Goal: Check status

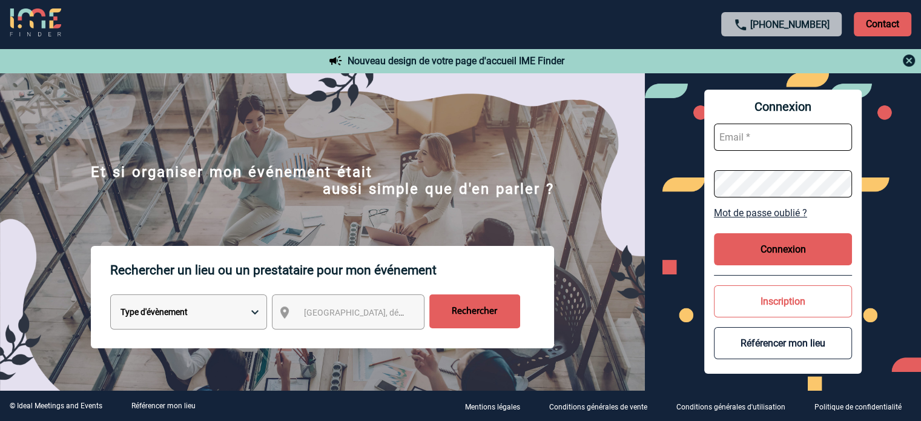
type input "[EMAIL_ADDRESS][DOMAIN_NAME]"
click at [760, 257] on button "Connexion" at bounding box center [783, 249] width 138 height 32
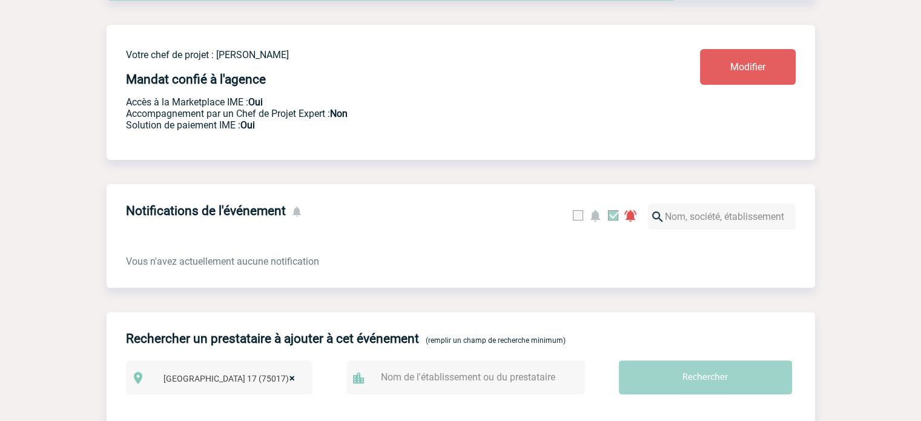
scroll to position [121, 0]
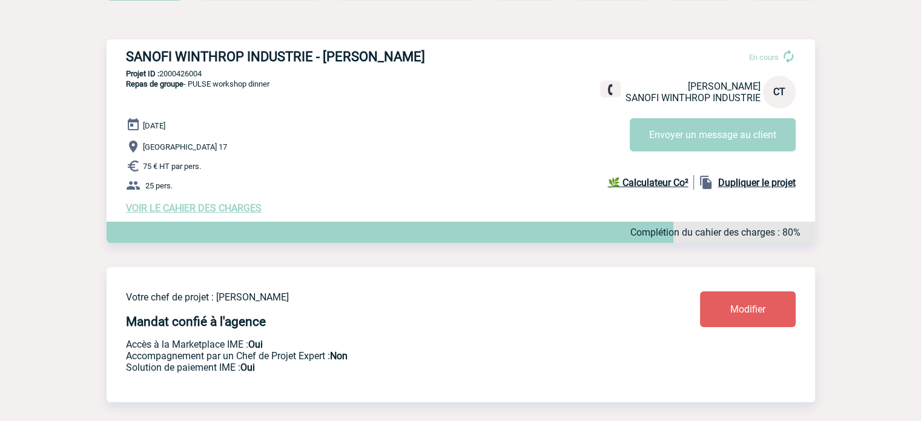
click at [245, 209] on span "VOIR LE CAHIER DES CHARGES" at bounding box center [194, 208] width 136 height 12
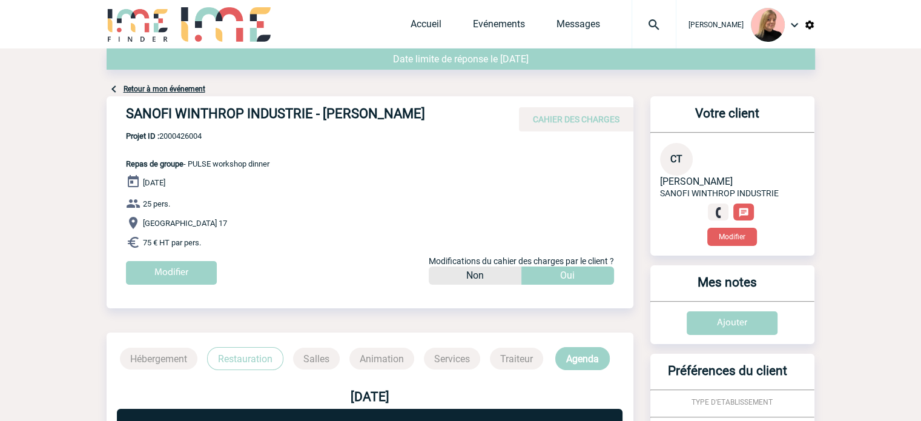
click at [444, 179] on div "21 Octobre 2025 25 pers. Paris 17 75 € HT par pers. Modifier Modifications du c…" at bounding box center [379, 233] width 507 height 119
